Goal: Check status: Check status

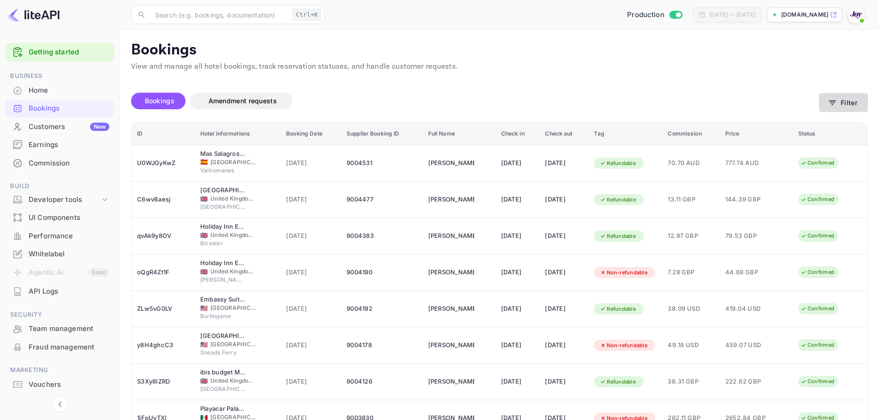
click at [847, 103] on button "Filter" at bounding box center [843, 102] width 49 height 19
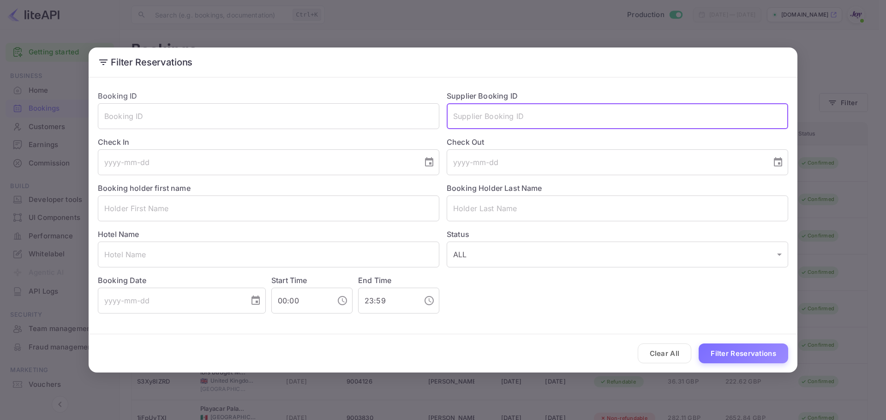
click at [476, 118] on input "text" at bounding box center [617, 116] width 341 height 26
paste input "9004699"
type input "9004699"
click at [737, 353] on button "Filter Reservations" at bounding box center [743, 354] width 90 height 20
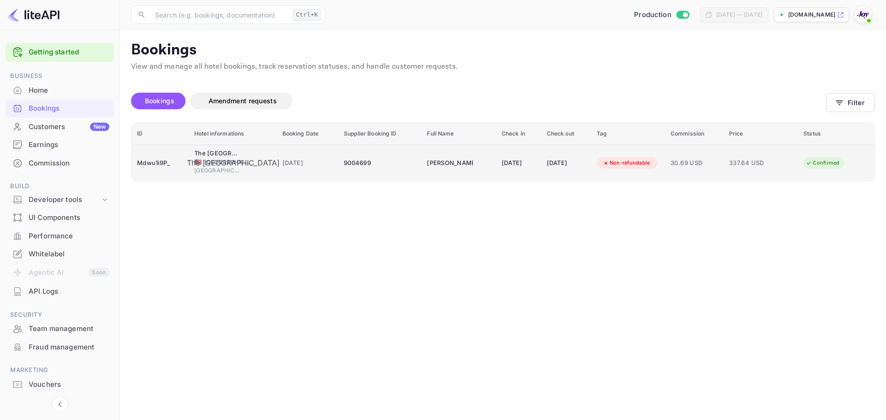
click at [218, 157] on div "The [GEOGRAPHIC_DATA]" at bounding box center [217, 153] width 46 height 9
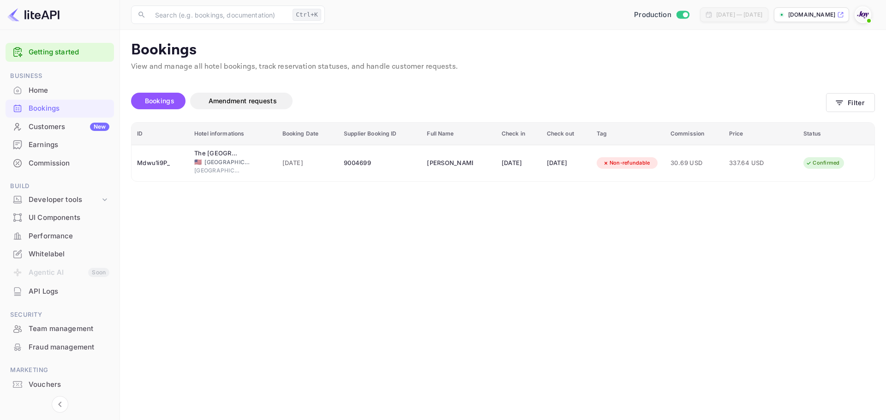
scroll to position [206, 0]
click at [842, 102] on icon "button" at bounding box center [839, 102] width 9 height 9
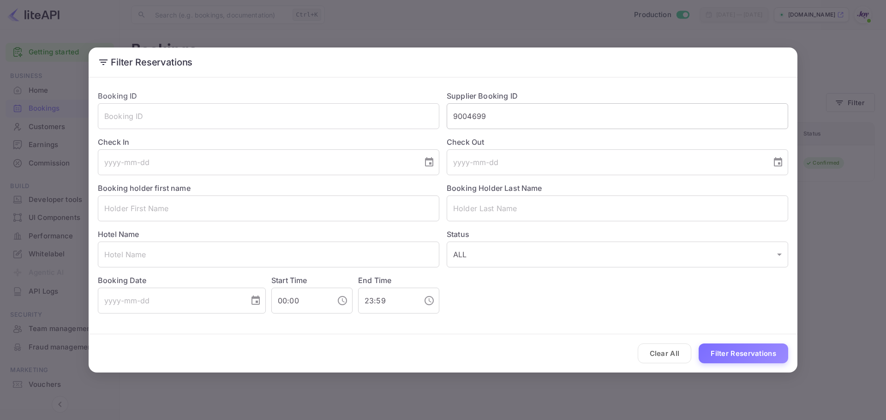
click at [478, 116] on input "9004699" at bounding box center [617, 116] width 341 height 26
paste input "7347233"
type input "7347233"
click at [731, 345] on button "Filter Reservations" at bounding box center [743, 354] width 90 height 20
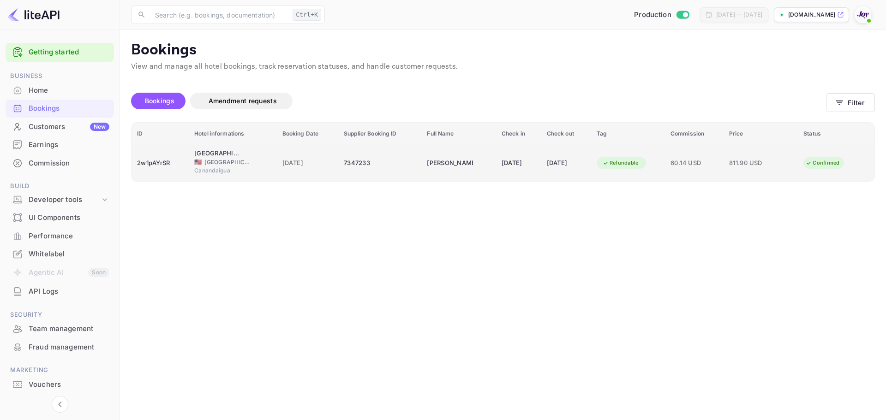
click at [212, 151] on div "[GEOGRAPHIC_DATA], Tapestry Collection by [PERSON_NAME]" at bounding box center [217, 153] width 46 height 9
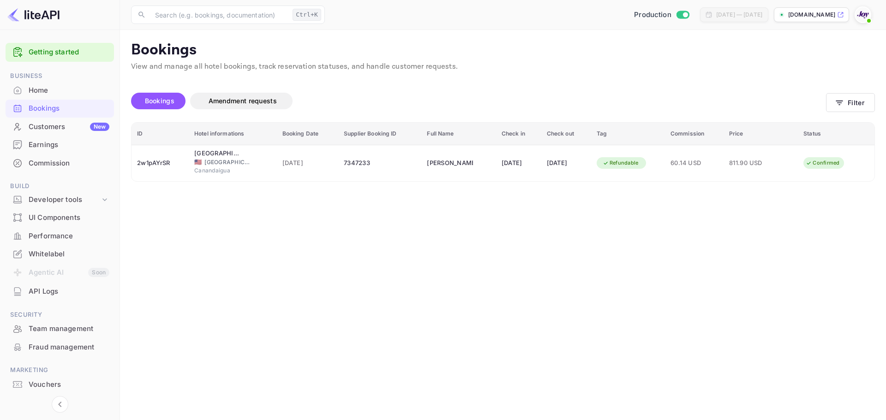
click at [854, 105] on button "Filter" at bounding box center [850, 102] width 49 height 19
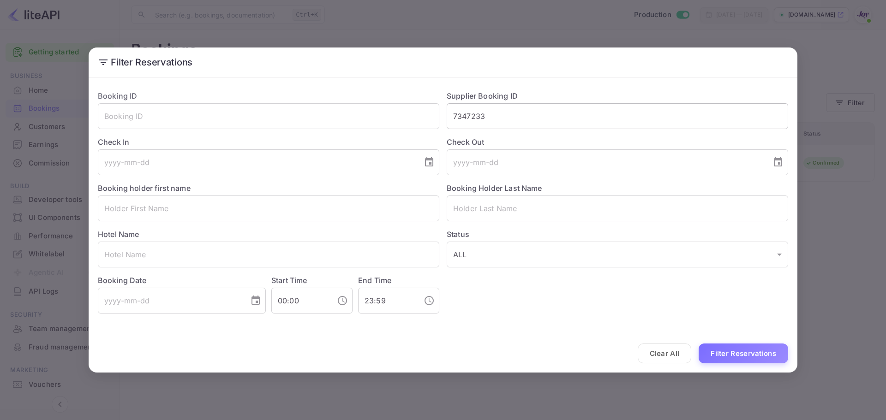
click at [472, 115] on input "7347233" at bounding box center [617, 116] width 341 height 26
paste input "61196824"
type input "61196824"
click at [734, 352] on button "Filter Reservations" at bounding box center [743, 354] width 90 height 20
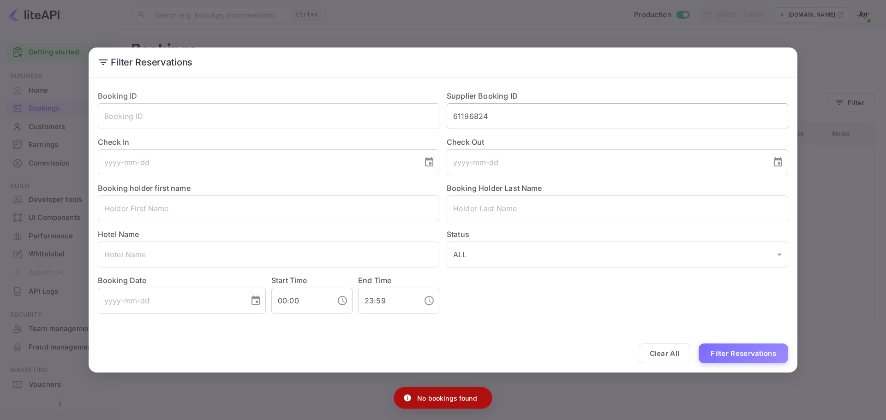
click at [487, 119] on input "61196824" at bounding box center [617, 116] width 341 height 26
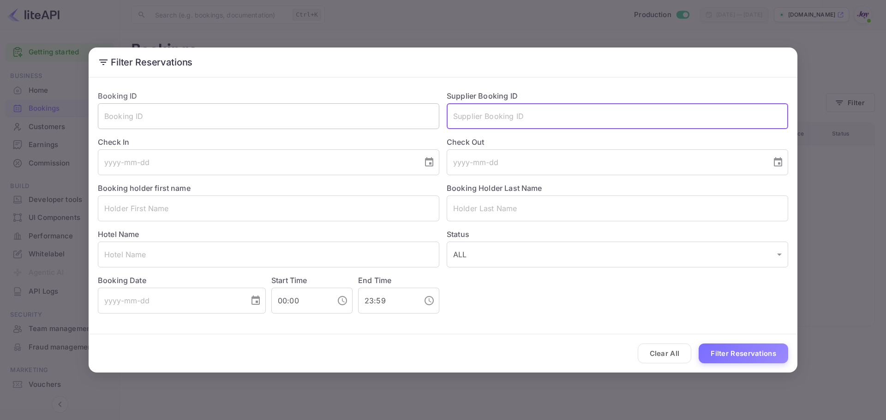
click at [254, 119] on input "text" at bounding box center [268, 116] width 341 height 26
paste input "61196824"
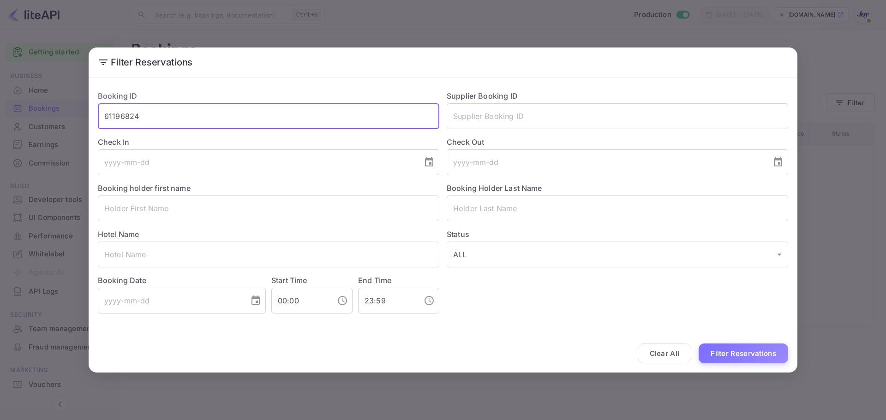
type input "61196824"
click at [698, 344] on button "Filter Reservations" at bounding box center [743, 354] width 90 height 20
click at [836, 264] on div "Filter Reservations Booking ID 61196824 ​ Supplier Booking ID ​ Check In ​ Chec…" at bounding box center [443, 210] width 886 height 420
